Goal: Transaction & Acquisition: Download file/media

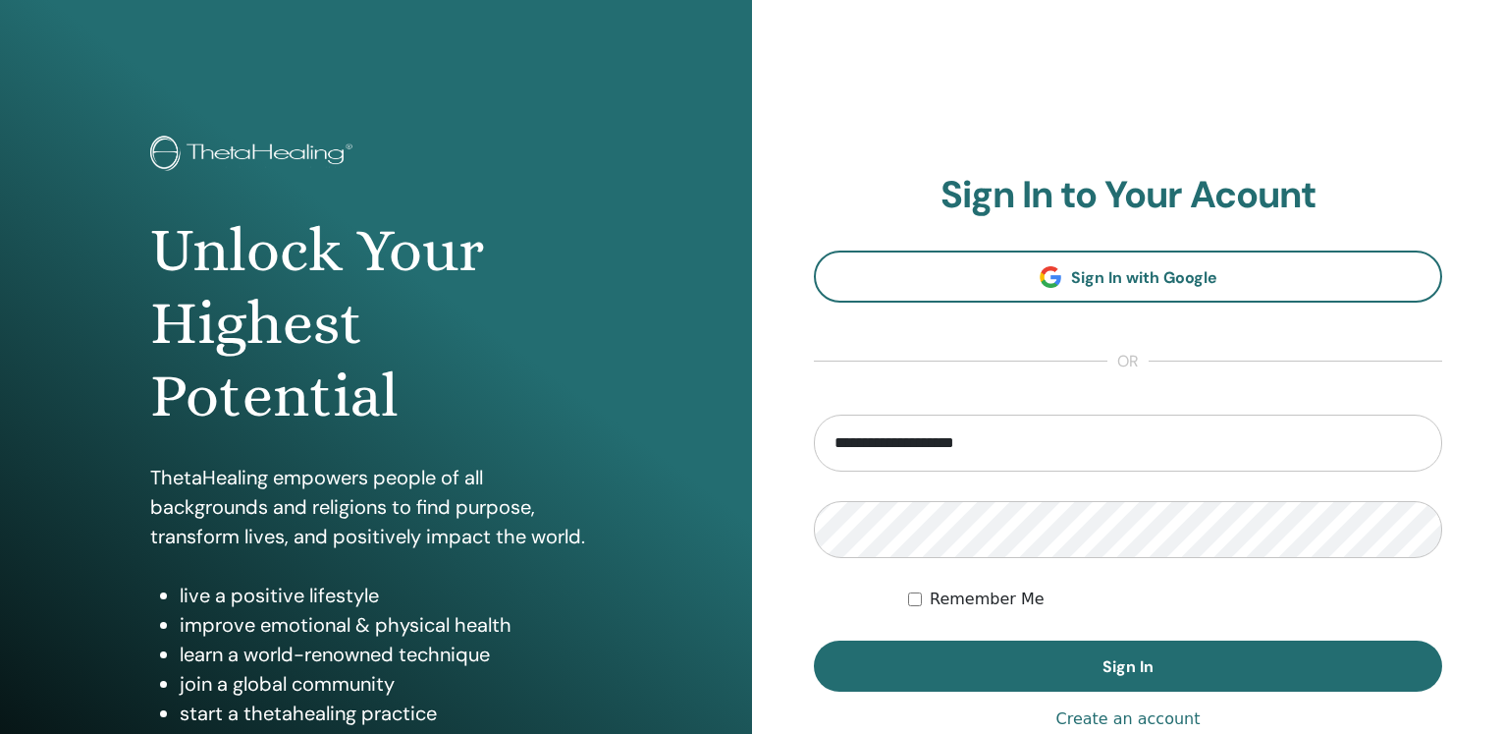
type input "**********"
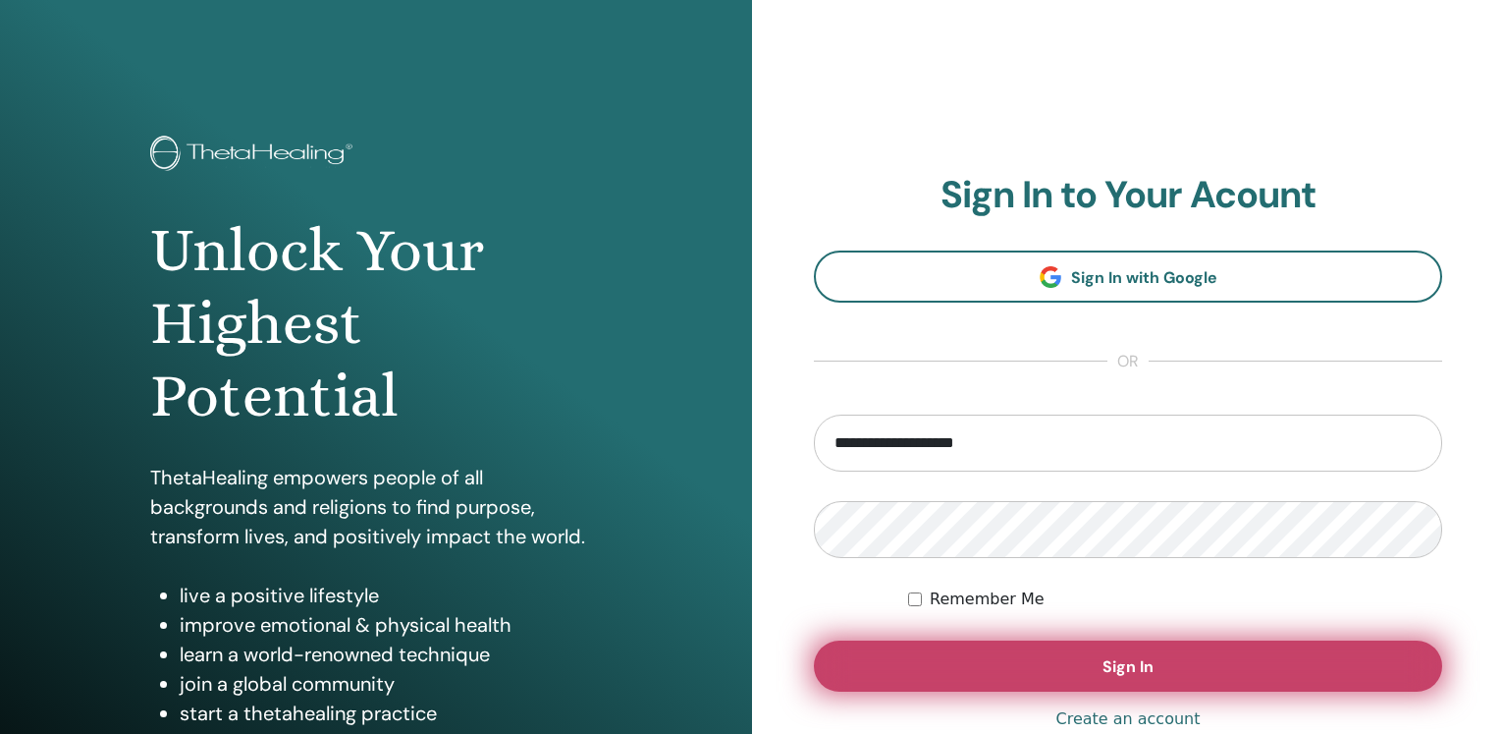
click at [1094, 671] on button "Sign In" at bounding box center [1128, 665] width 628 height 51
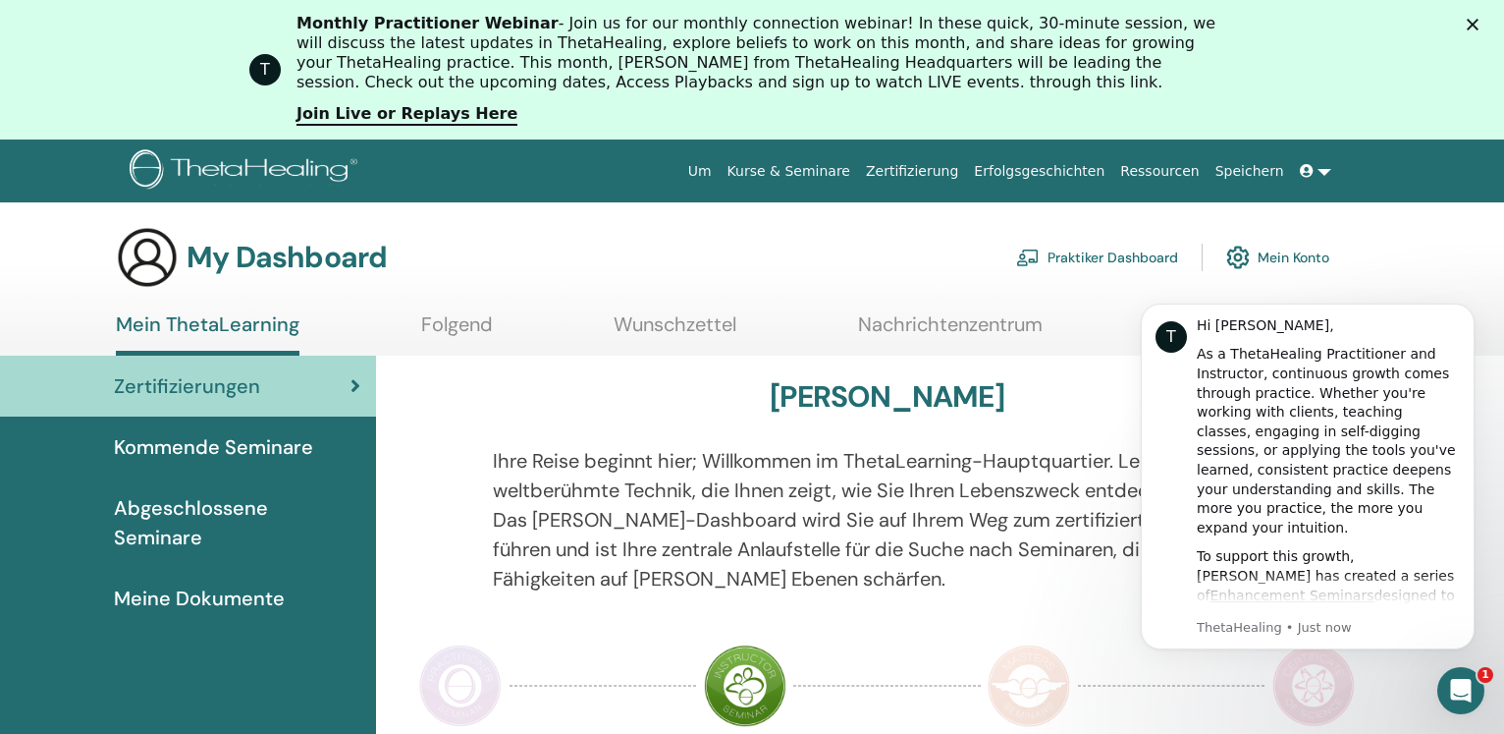
click at [1487, 21] on div "Close" at bounding box center [1477, 24] width 20 height 12
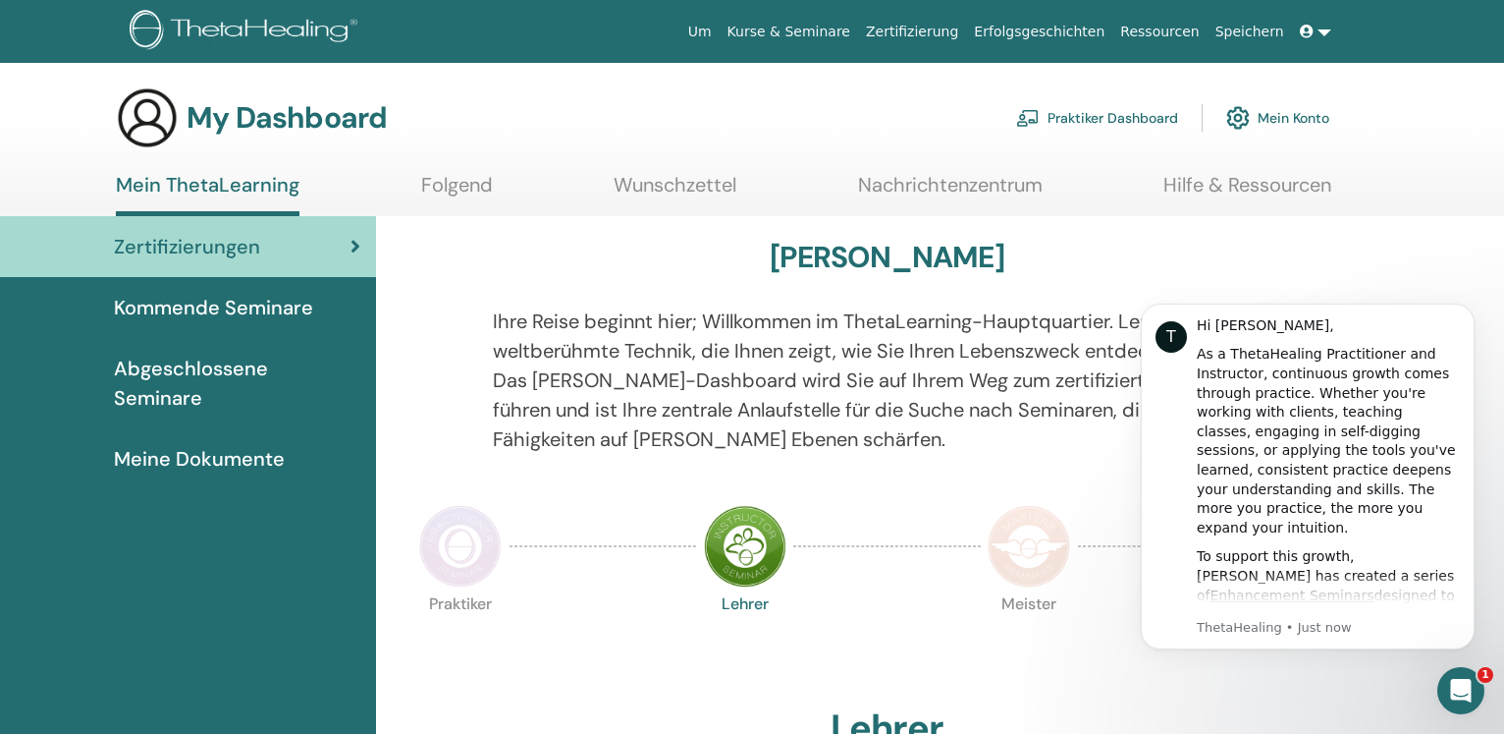
click at [1093, 448] on p "Ihre Reise beginnt hier; Willkommen im ThetaLearning-Hauptquartier. Lernen Sie …" at bounding box center [887, 379] width 788 height 147
click at [1463, 306] on button "Dismiss notification" at bounding box center [1469, 310] width 26 height 26
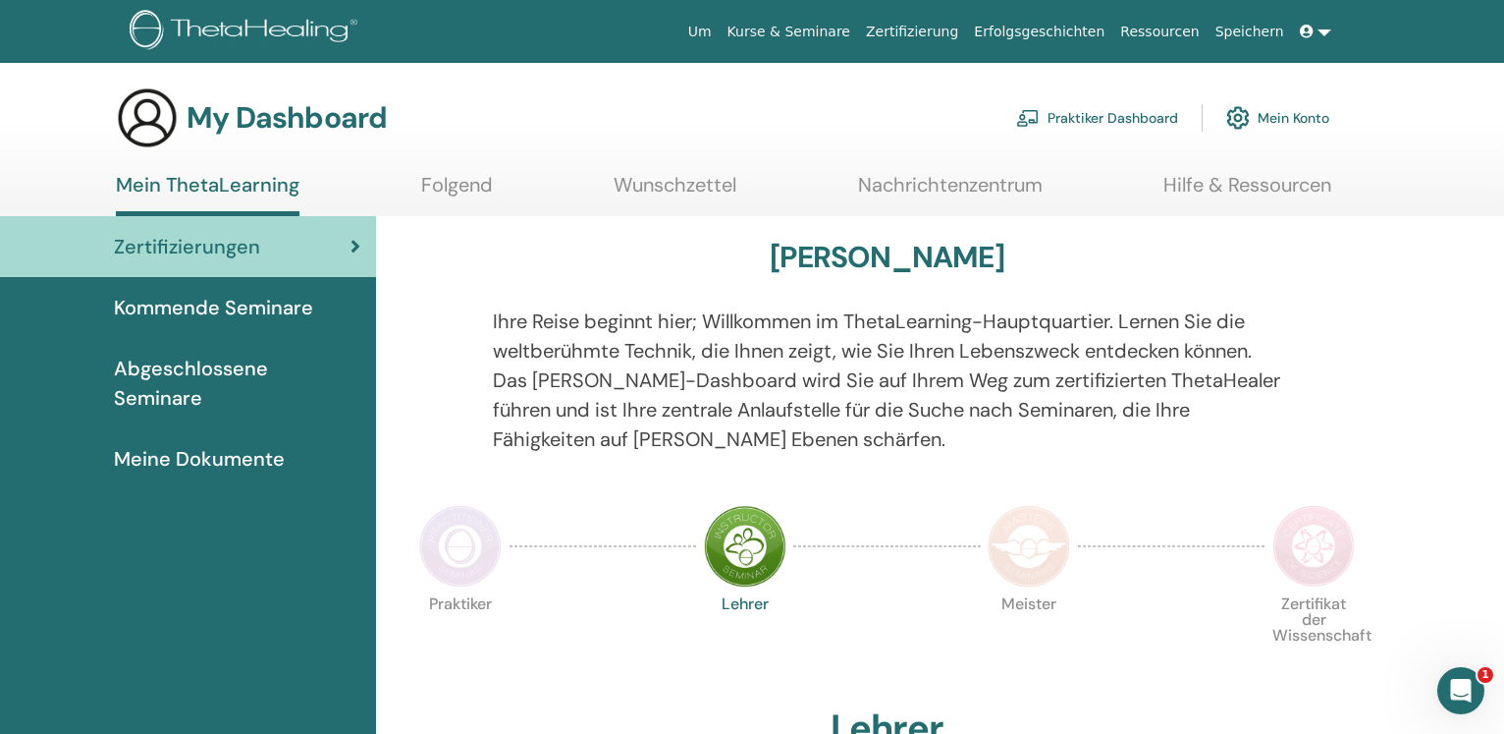
click at [263, 371] on span "Abgeschlossene Seminare" at bounding box center [237, 383] width 246 height 59
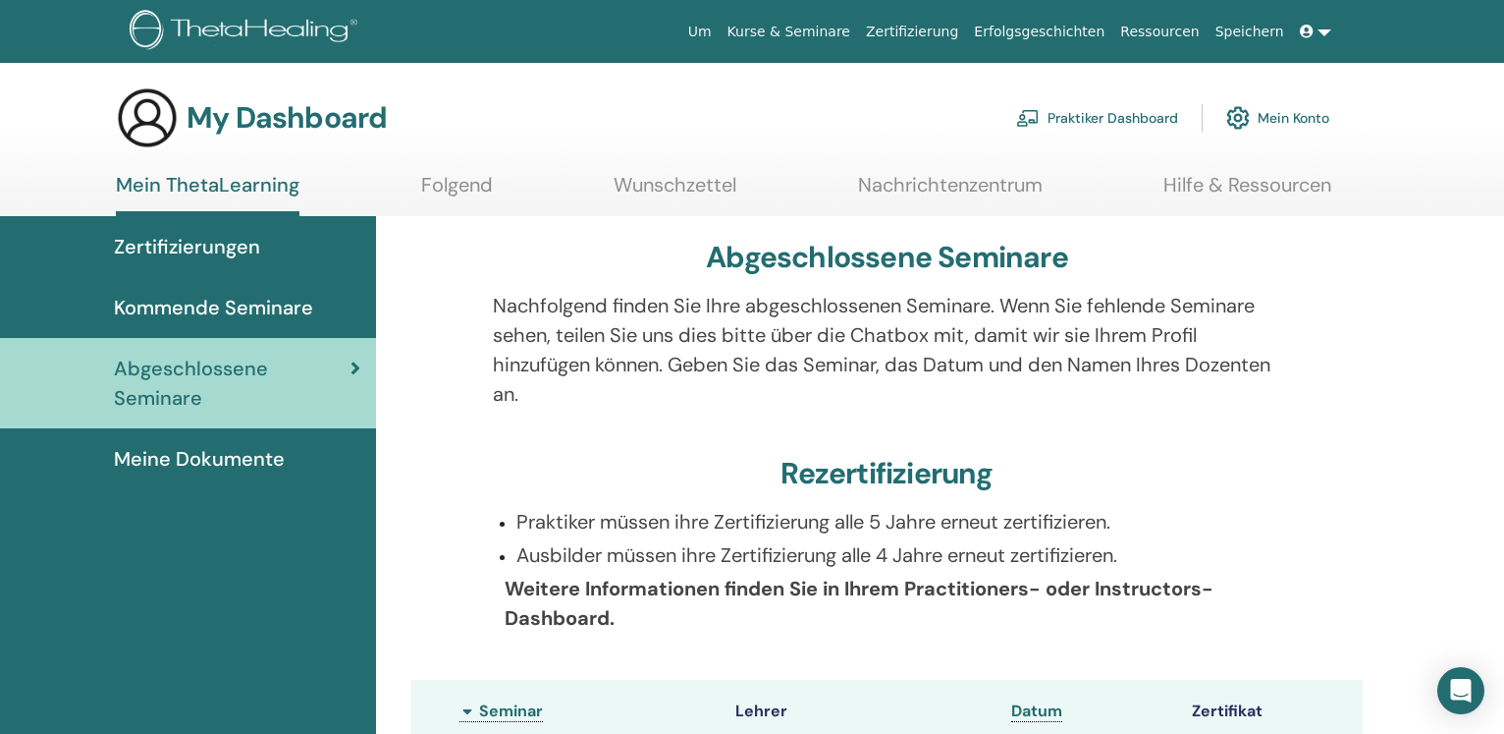
click at [220, 456] on span "Meine Dokumente" at bounding box center [199, 458] width 171 height 29
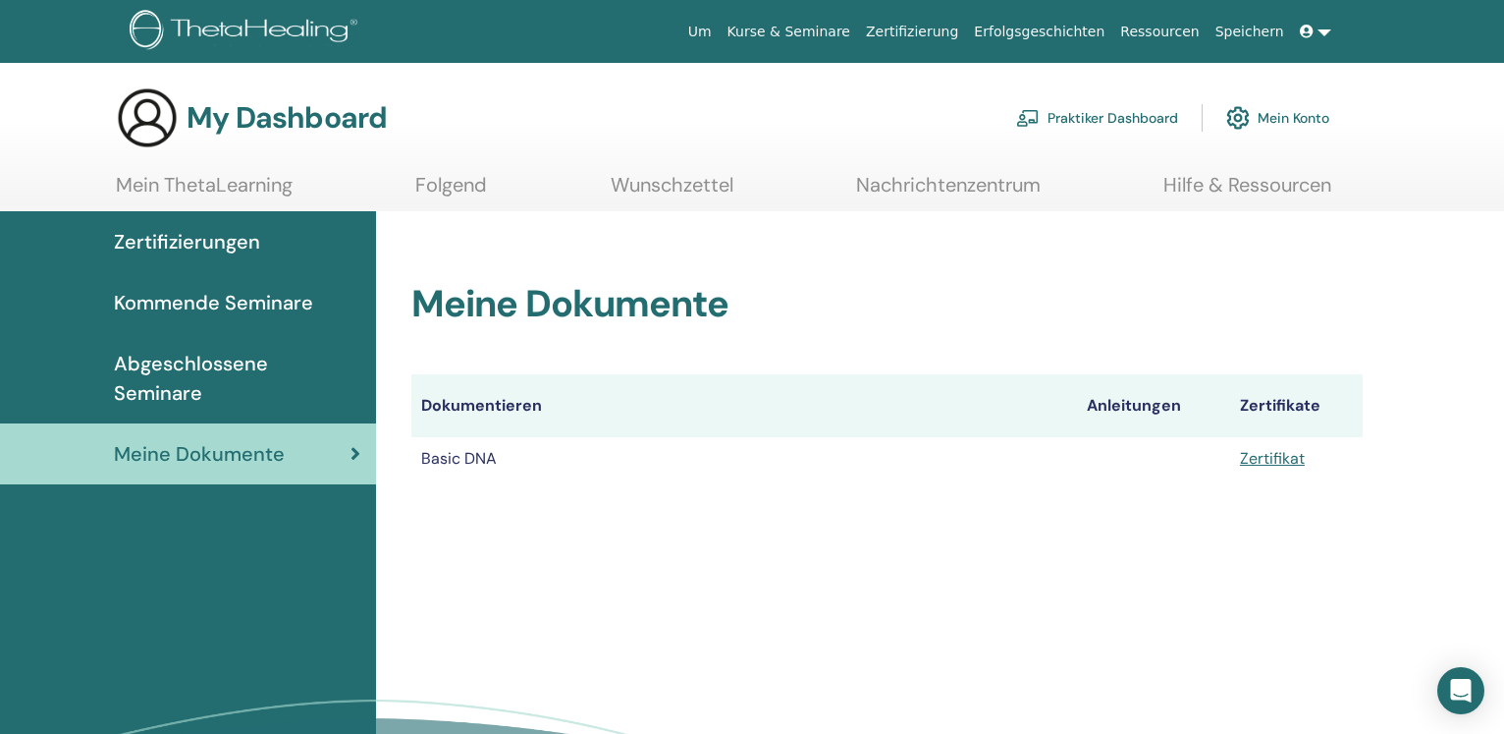
click at [519, 453] on td "Basic DNA" at bounding box center [744, 458] width 666 height 43
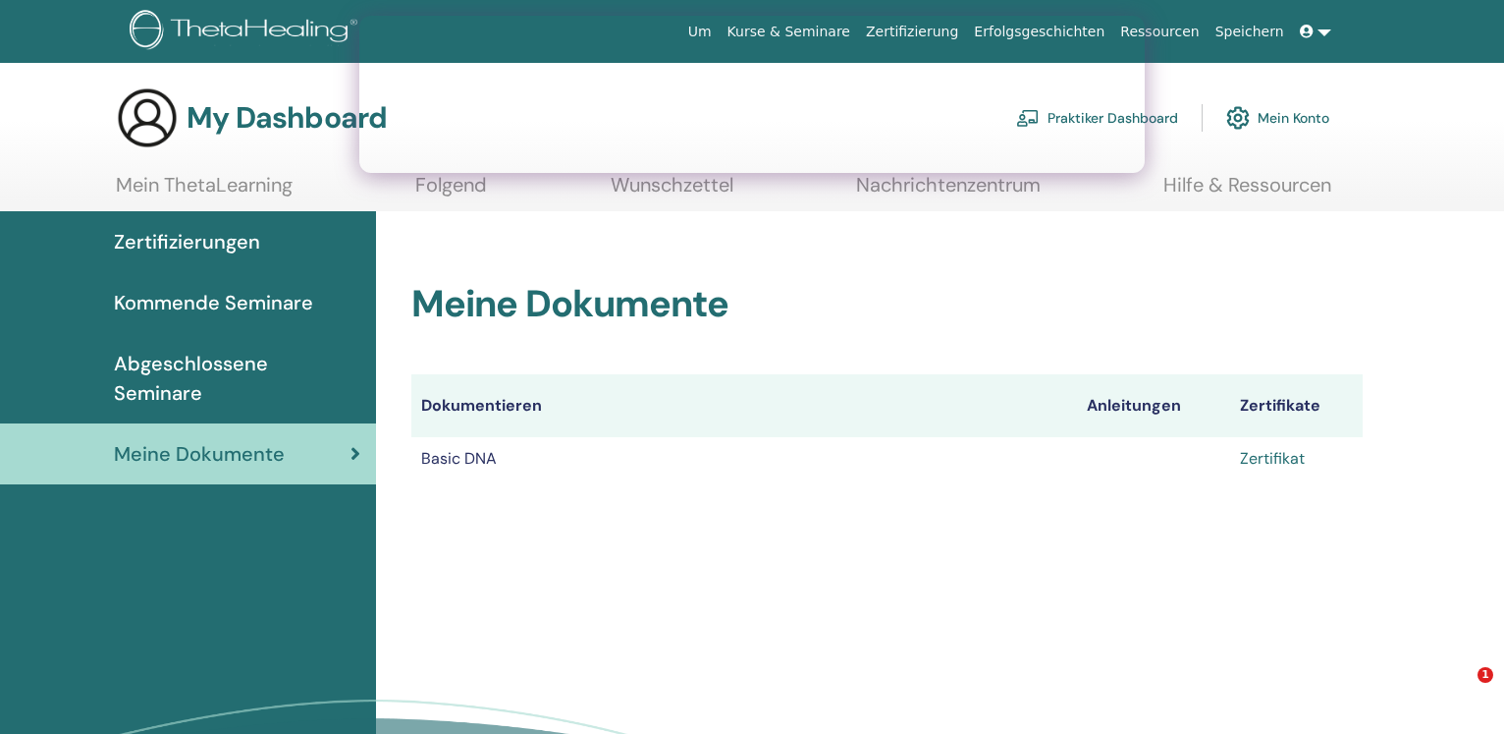
click at [1251, 463] on link "Zertifikat" at bounding box center [1272, 458] width 65 height 21
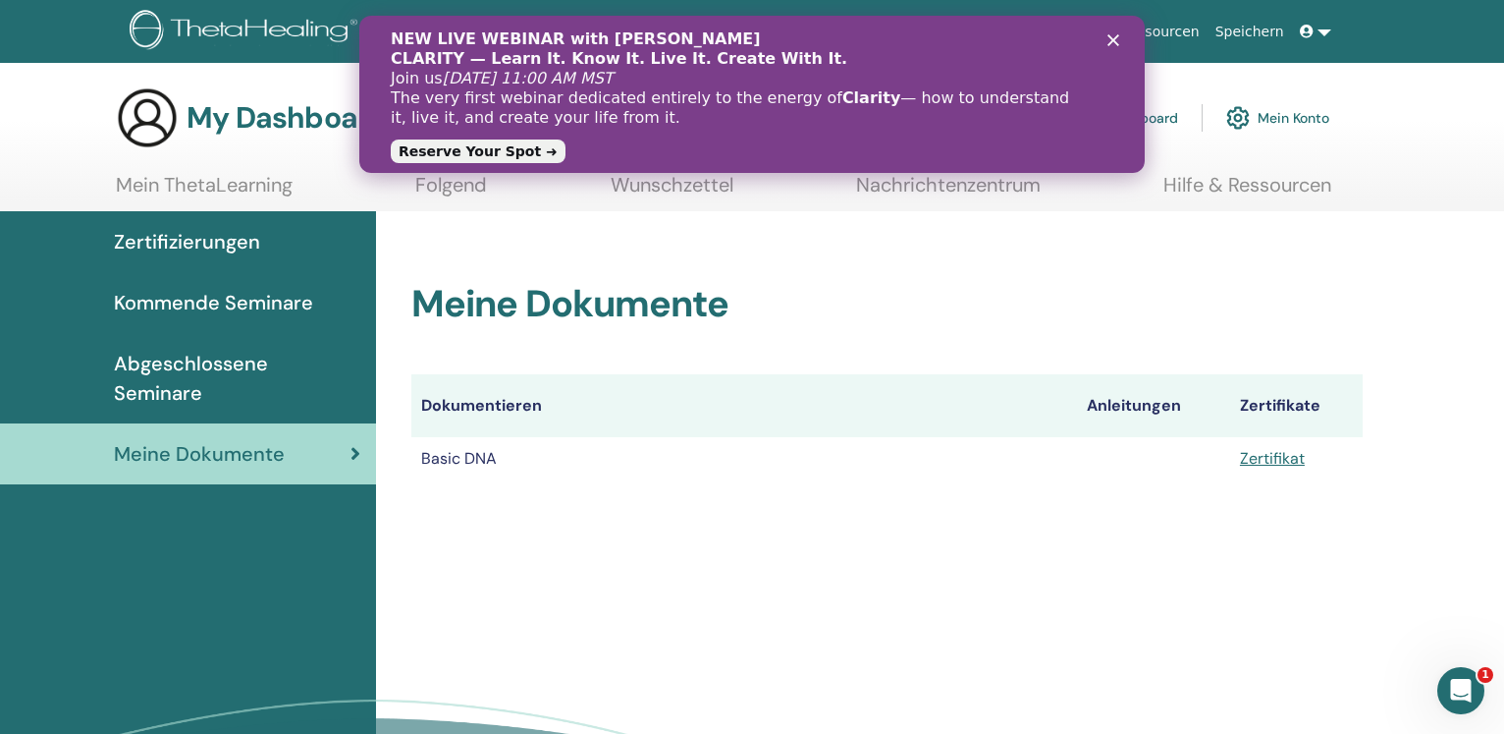
click at [1383, 119] on div "My Dashboard Praktiker Dashboard Mein Konto" at bounding box center [787, 117] width 1436 height 63
click at [1313, 28] on icon at bounding box center [1307, 32] width 14 height 14
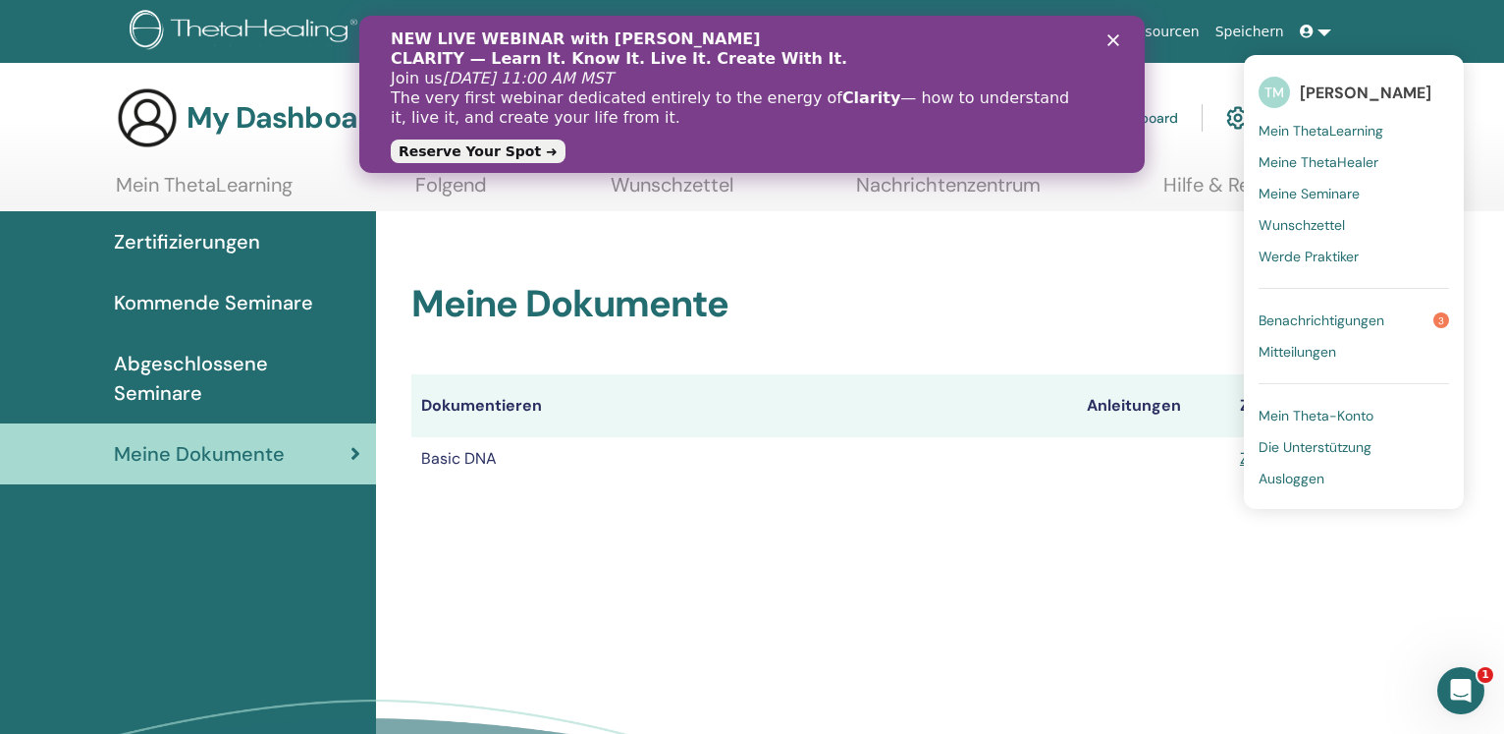
click at [1284, 480] on span "Ausloggen" at bounding box center [1292, 478] width 66 height 18
